Goal: Task Accomplishment & Management: Use online tool/utility

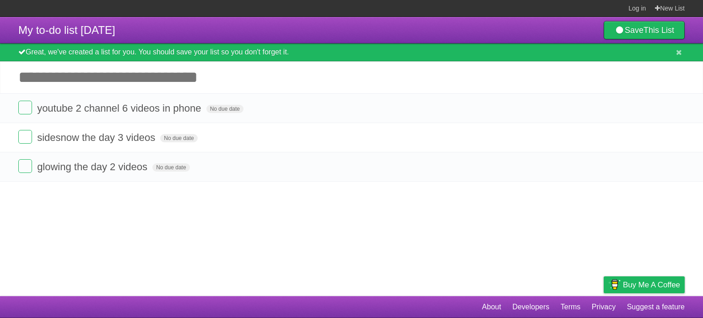
click at [16, 48] on div "Great, we've created a list for you. You should save your list so you don't for…" at bounding box center [351, 52] width 703 height 18
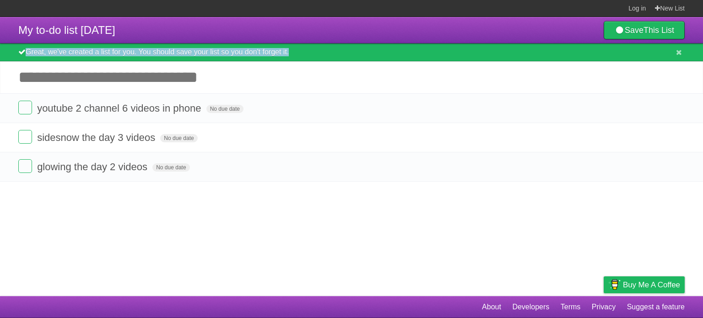
drag, startPoint x: 16, startPoint y: 48, endPoint x: 333, endPoint y: 49, distance: 316.7
click at [333, 49] on div "Great, we've created a list for you. You should save your list so you don't for…" at bounding box center [351, 52] width 703 height 18
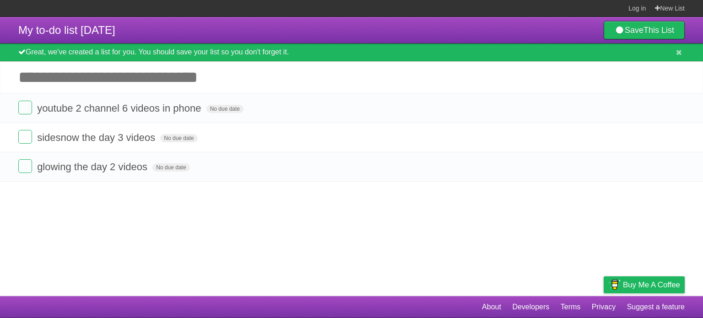
click at [250, 43] on header "My to-do list [DATE] Save This List" at bounding box center [351, 30] width 703 height 27
click at [247, 44] on div "Great, we've created a list for you. You should save your list so you don't for…" at bounding box center [351, 52] width 703 height 18
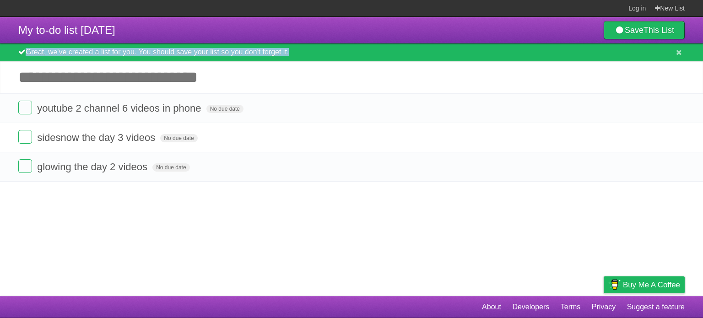
click at [247, 44] on div "Great, we've created a list for you. You should save your list so you don't for…" at bounding box center [351, 52] width 703 height 18
click at [144, 54] on div "Great, we've created a list for you. You should save your list so you don't for…" at bounding box center [351, 52] width 703 height 18
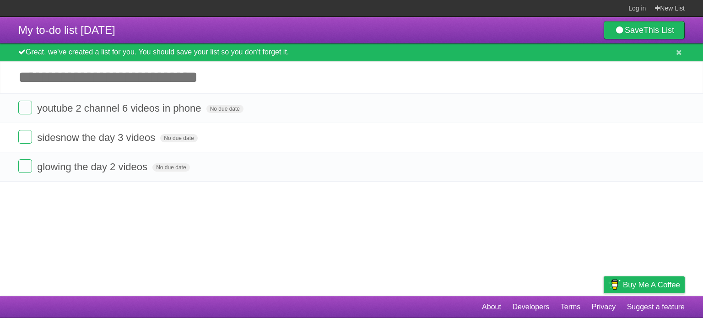
drag, startPoint x: 30, startPoint y: 51, endPoint x: 291, endPoint y: 45, distance: 261.4
click at [291, 45] on div "Great, we've created a list for you. You should save your list so you don't for…" at bounding box center [351, 52] width 703 height 18
